Goal: Task Accomplishment & Management: Manage account settings

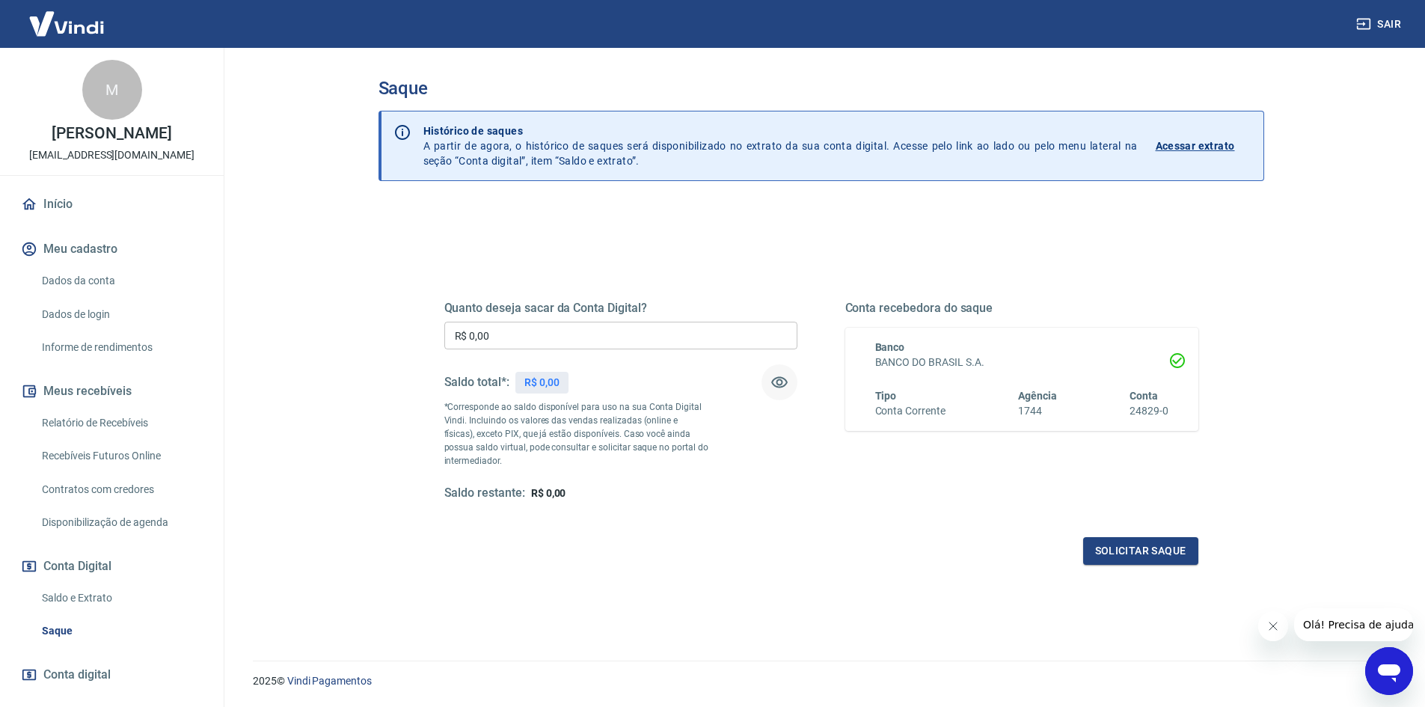
click at [783, 384] on icon "button" at bounding box center [780, 382] width 18 height 18
click at [784, 383] on icon "button" at bounding box center [780, 382] width 18 height 18
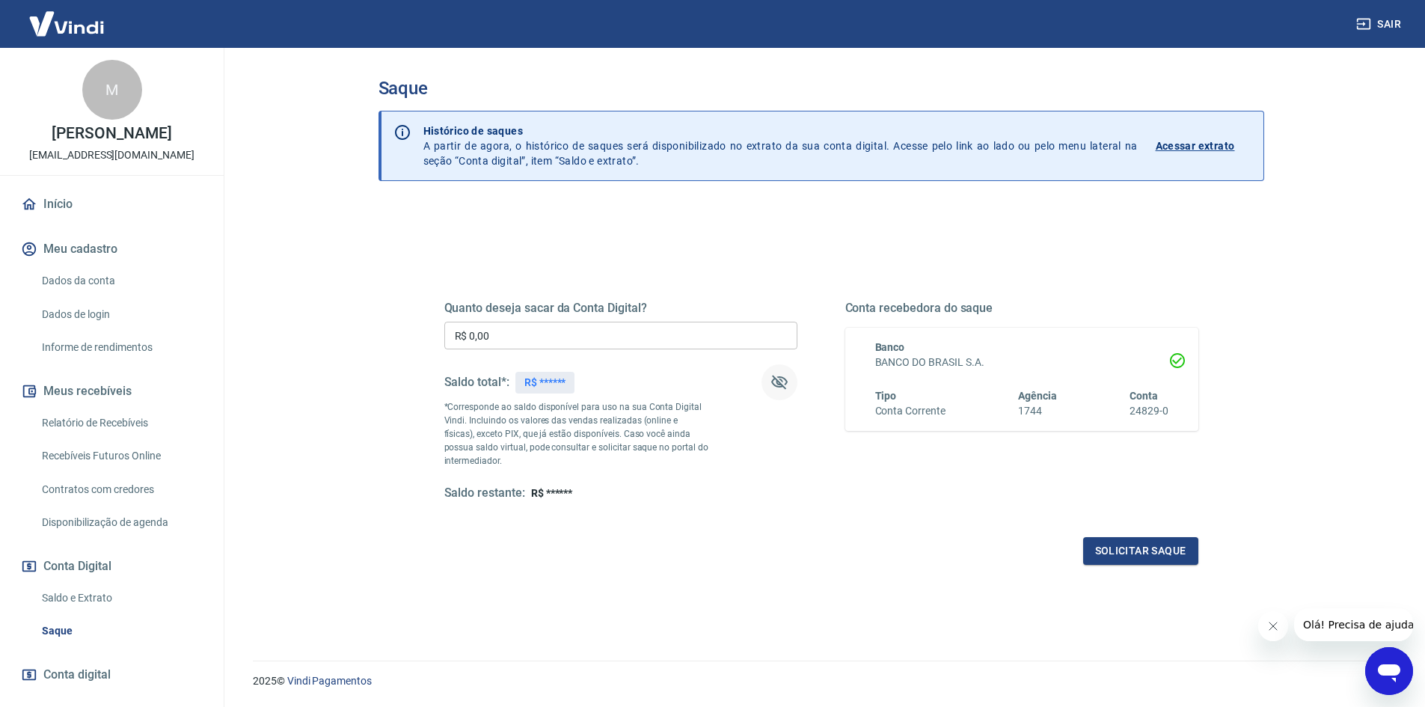
click at [784, 383] on icon "button" at bounding box center [780, 382] width 18 height 18
